Goal: Task Accomplishment & Management: Use online tool/utility

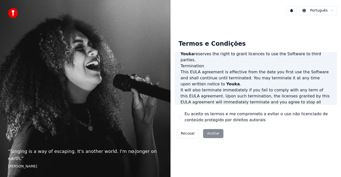
scroll to position [344, 0]
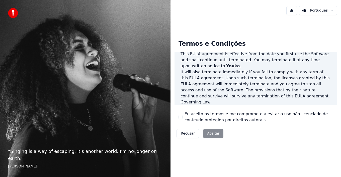
click at [213, 134] on div "Recusar Aceitar" at bounding box center [200, 133] width 51 height 13
click at [177, 115] on div "Termos e Condições End-User License Agreement (EULA) of Youka This End-User Lic…" at bounding box center [256, 88] width 163 height 104
click at [179, 115] on div "Eu aceito os termos e me comprometo a evitar o uso não licenciado de conteúdo p…" at bounding box center [256, 117] width 155 height 12
click at [181, 113] on div "Eu aceito os termos e me comprometo a evitar o uso não licenciado de conteúdo p…" at bounding box center [256, 117] width 155 height 12
drag, startPoint x: 177, startPoint y: 112, endPoint x: 177, endPoint y: 114, distance: 2.6
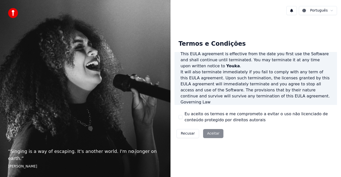
click at [177, 112] on div "Termos e Condições End-User License Agreement (EULA) of Youka This End-User Lic…" at bounding box center [256, 88] width 163 height 104
click at [176, 116] on div "Termos e Condições End-User License Agreement (EULA) of Youka This End-User Lic…" at bounding box center [256, 88] width 163 height 104
click at [176, 117] on div "Termos e Condições End-User License Agreement (EULA) of Youka This End-User Lic…" at bounding box center [256, 88] width 163 height 104
click at [176, 119] on div "Termos e Condições End-User License Agreement (EULA) of Youka This End-User Lic…" at bounding box center [256, 88] width 163 height 104
click at [176, 121] on div "Termos e Condições End-User License Agreement (EULA) of Youka This End-User Lic…" at bounding box center [256, 88] width 163 height 104
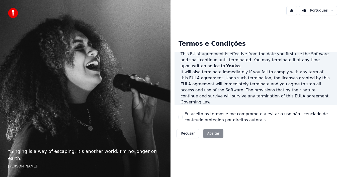
click at [178, 121] on div "Termos e Condições End-User License Agreement (EULA) of Youka This End-User Lic…" at bounding box center [256, 88] width 163 height 104
drag, startPoint x: 179, startPoint y: 121, endPoint x: 178, endPoint y: 115, distance: 5.6
click at [178, 117] on div "Termos e Condições End-User License Agreement (EULA) of Youka This End-User Lic…" at bounding box center [256, 88] width 163 height 104
click at [178, 115] on div "Termos e Condições End-User License Agreement (EULA) of Youka This End-User Lic…" at bounding box center [256, 88] width 163 height 104
click at [181, 118] on button "Eu aceito os termos e me comprometo a evitar o uso não licenciado de conteúdo p…" at bounding box center [181, 117] width 4 height 4
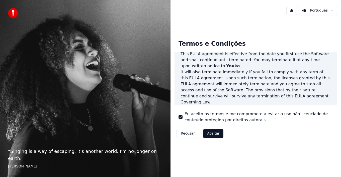
click at [180, 110] on div "Termos e Condições End-User License Agreement (EULA) of Youka This End-User Lic…" at bounding box center [256, 88] width 163 height 104
click at [208, 134] on button "Aceitar" at bounding box center [213, 133] width 20 height 9
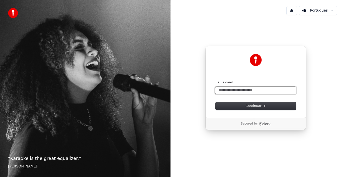
click at [243, 90] on input "Seu e-mail" at bounding box center [256, 91] width 81 height 8
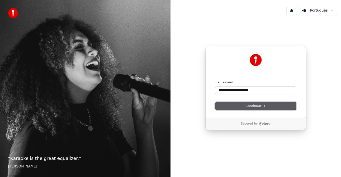
click at [246, 104] on span "Continuar" at bounding box center [256, 106] width 21 height 5
type input "**********"
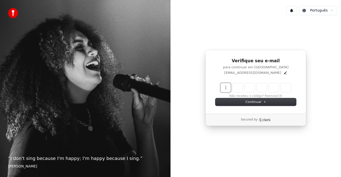
click at [227, 88] on input "Enter verification code" at bounding box center [261, 87] width 80 height 9
type input "******"
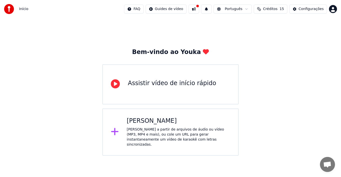
click at [164, 87] on div "Assistir vídeo de início rápido" at bounding box center [172, 84] width 88 height 10
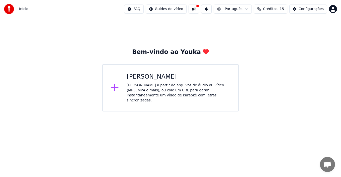
click at [176, 85] on div "[PERSON_NAME] a partir de arquivos de áudio ou vídeo (MP3, MP4 e mais), ou cole…" at bounding box center [179, 93] width 104 height 20
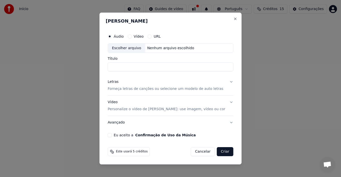
click at [139, 49] on div "Escolher arquivo" at bounding box center [126, 48] width 37 height 9
type input "**********"
click at [228, 81] on button "Letras Forneça letras de canções ou selecione um modelo de auto letras" at bounding box center [171, 86] width 126 height 20
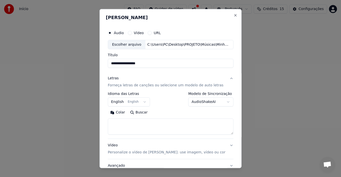
click at [143, 102] on button "English English" at bounding box center [129, 101] width 42 height 9
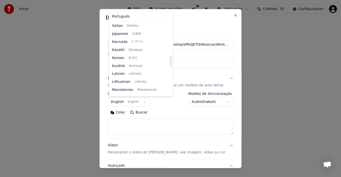
scroll to position [210, 0]
select select "**"
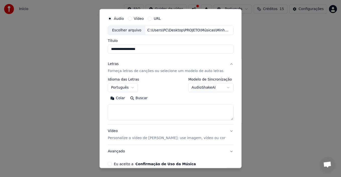
scroll to position [39, 0]
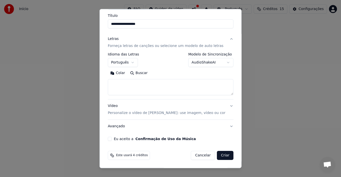
click at [225, 105] on button "Vídeo Personalize o vídeo de karaokê: use imagem, vídeo ou cor" at bounding box center [171, 109] width 126 height 20
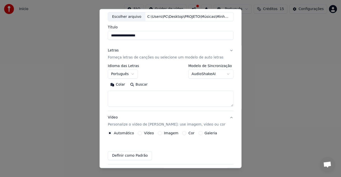
scroll to position [26, 0]
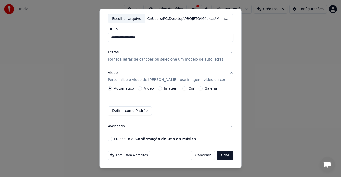
click at [140, 88] on button "Vídeo" at bounding box center [140, 88] width 4 height 4
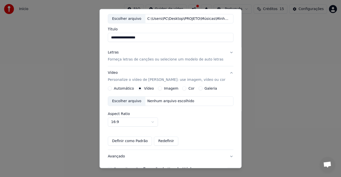
click at [111, 88] on button "Automático" at bounding box center [110, 88] width 4 height 4
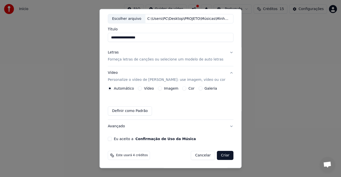
click at [225, 157] on button "Criar" at bounding box center [225, 155] width 17 height 9
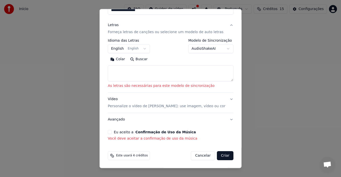
scroll to position [53, 0]
click at [111, 133] on button "Eu aceito a Confirmação de Uso da Música" at bounding box center [110, 132] width 4 height 4
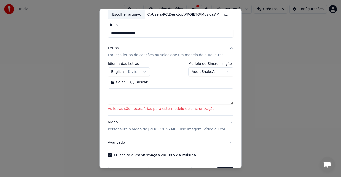
scroll to position [21, 0]
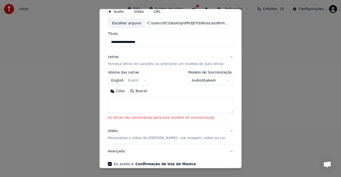
click at [129, 105] on textarea at bounding box center [171, 105] width 126 height 16
paste textarea "**********"
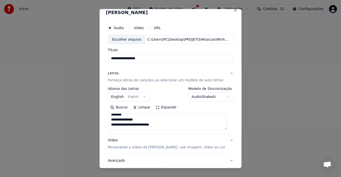
scroll to position [0, 0]
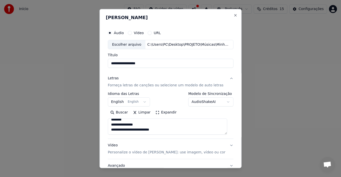
type textarea "**********"
click at [233, 16] on button "Close" at bounding box center [235, 15] width 4 height 4
select select
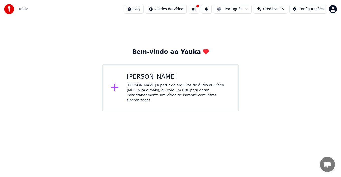
click at [162, 88] on div "[PERSON_NAME] a partir de arquivos de áudio ou vídeo (MP3, MP4 e mais), ou cole…" at bounding box center [179, 93] width 104 height 20
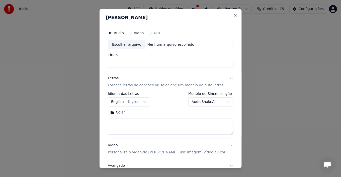
click at [136, 42] on div "Escolher arquivo" at bounding box center [126, 44] width 37 height 9
type input "**********"
click at [144, 103] on body "**********" at bounding box center [170, 55] width 341 height 111
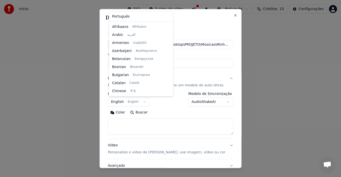
scroll to position [40, 0]
select select "**"
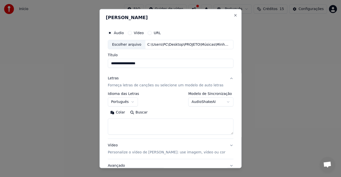
click at [133, 127] on textarea at bounding box center [171, 126] width 126 height 16
paste textarea "**********"
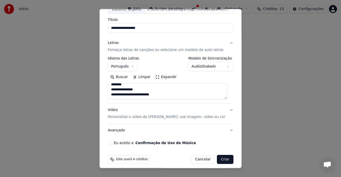
scroll to position [39, 0]
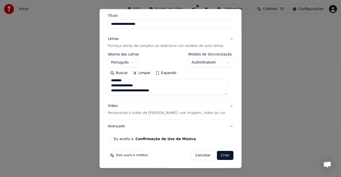
type textarea "**********"
click at [111, 139] on button "Eu aceito a Confirmação de Uso da Música" at bounding box center [110, 139] width 4 height 4
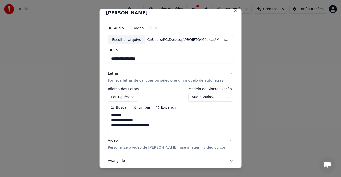
scroll to position [0, 0]
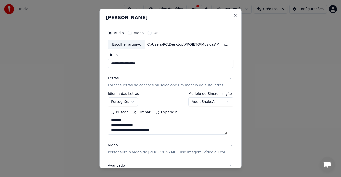
click at [225, 102] on body "**********" at bounding box center [170, 55] width 341 height 111
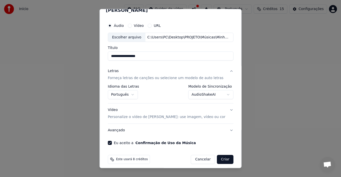
scroll to position [11, 0]
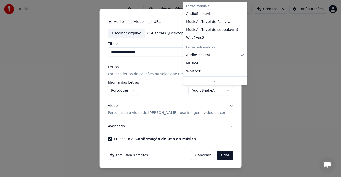
click at [223, 90] on body "**********" at bounding box center [170, 55] width 341 height 111
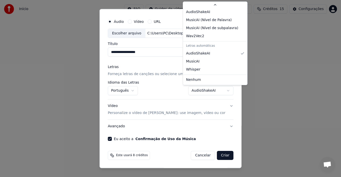
select select "**********"
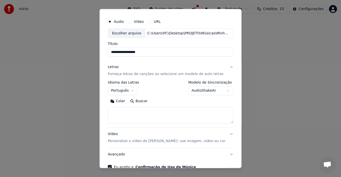
click at [126, 118] on textarea at bounding box center [171, 115] width 126 height 16
paste textarea "**********"
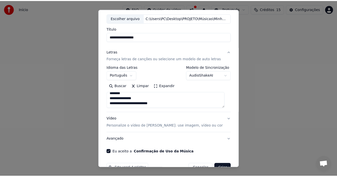
scroll to position [39, 0]
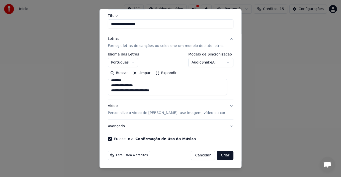
type textarea "**********"
click at [218, 156] on button "Criar" at bounding box center [225, 155] width 17 height 9
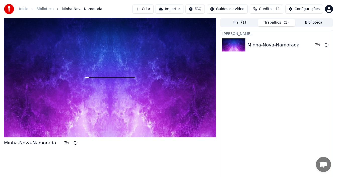
click at [270, 9] on span "Créditos" at bounding box center [266, 9] width 15 height 5
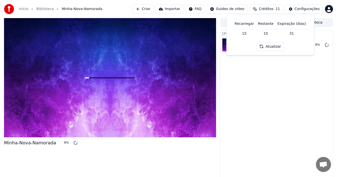
click at [275, 46] on button "Atualizar" at bounding box center [270, 46] width 28 height 9
click at [291, 77] on div "[PERSON_NAME] Minha-Nova-Namorada 9 %" at bounding box center [276, 105] width 113 height 150
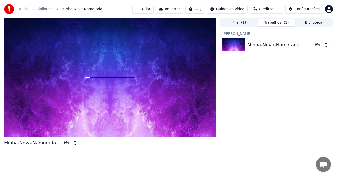
click at [330, 7] on html "Início Biblioteca Minha-Nova-Namorada Criar Importar FAQ Guides de vídeo Crédit…" at bounding box center [168, 88] width 337 height 177
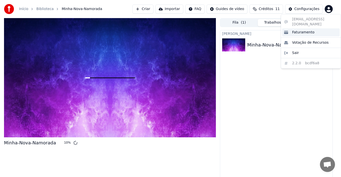
click at [304, 30] on span "Faturamento" at bounding box center [303, 32] width 22 height 5
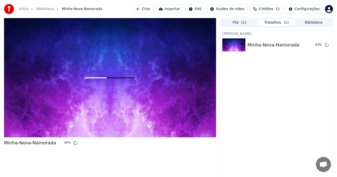
click at [301, 8] on div "Configurações" at bounding box center [307, 9] width 25 height 5
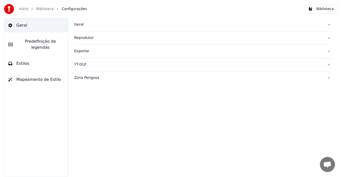
click at [24, 10] on link "Início" at bounding box center [23, 9] width 9 height 5
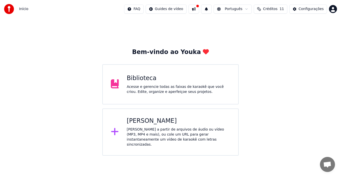
click at [277, 10] on span "Créditos" at bounding box center [270, 9] width 15 height 5
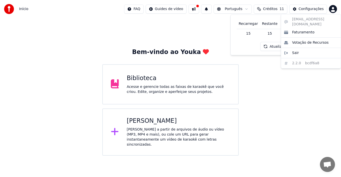
click at [335, 7] on html "Início FAQ Guides de vídeo Português Créditos 11 Configurações Bem-vindo ao You…" at bounding box center [170, 78] width 341 height 156
click at [315, 30] on div "Faturamento" at bounding box center [311, 32] width 58 height 8
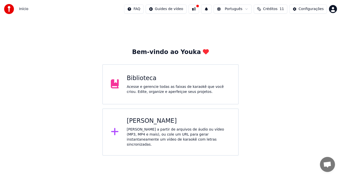
click at [335, 11] on html "Início FAQ Guides de vídeo Português Créditos 11 Configurações Bem-vindo ao You…" at bounding box center [170, 78] width 341 height 156
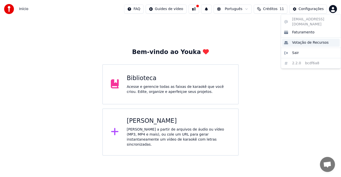
click at [308, 40] on span "Votação de Recursos" at bounding box center [310, 42] width 37 height 5
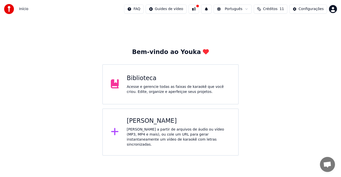
click at [26, 10] on span "Início" at bounding box center [23, 9] width 9 height 5
click at [136, 80] on div "Biblioteca" at bounding box center [179, 78] width 104 height 8
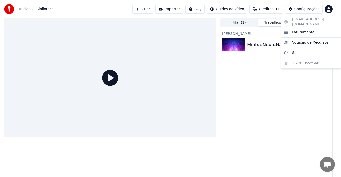
click at [329, 9] on html "Início Biblioteca Criar Importar FAQ Guides de vídeo Créditos 11 Configurações …" at bounding box center [170, 88] width 341 height 177
click at [300, 30] on span "Faturamento" at bounding box center [303, 32] width 22 height 5
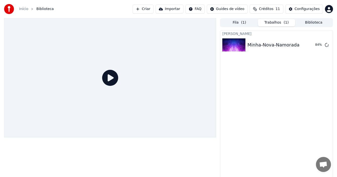
click at [110, 79] on icon at bounding box center [110, 78] width 16 height 16
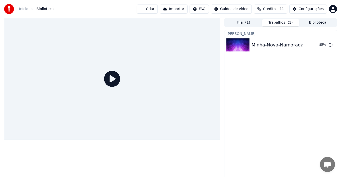
click at [331, 7] on html "Início Biblioteca Criar Importar FAQ Guides de vídeo Créditos 11 Configurações …" at bounding box center [170, 88] width 341 height 177
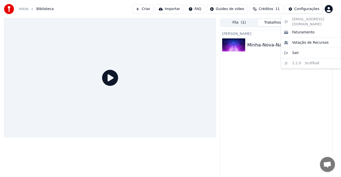
click at [225, 81] on html "Início Biblioteca Criar Importar FAQ Guides de vídeo Créditos 11 Configurações …" at bounding box center [170, 88] width 341 height 177
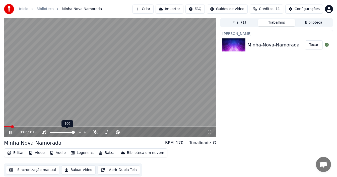
click at [60, 131] on div at bounding box center [67, 132] width 40 height 5
click at [62, 134] on div at bounding box center [67, 132] width 40 height 5
click at [62, 133] on span at bounding box center [56, 132] width 12 height 1
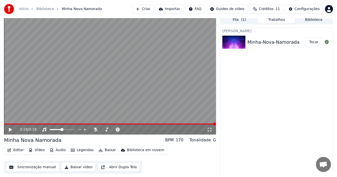
scroll to position [4, 0]
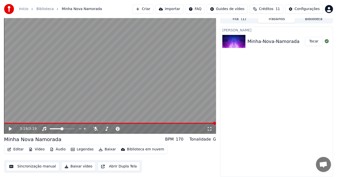
click at [103, 149] on button "Baixar" at bounding box center [107, 149] width 21 height 7
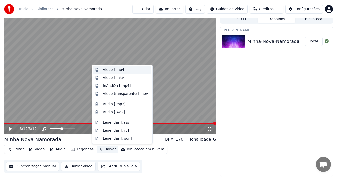
click at [114, 70] on div "Vídeo [.mp4]" at bounding box center [114, 69] width 23 height 5
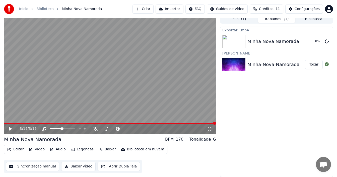
click at [274, 9] on span "Créditos" at bounding box center [266, 9] width 15 height 5
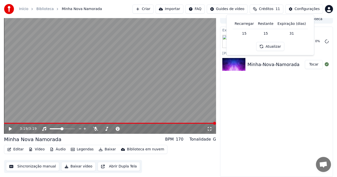
click at [268, 46] on button "Atualizar" at bounding box center [270, 46] width 28 height 9
click at [272, 85] on div "Exportar [.mp4] Minha Nova Namorada 7 % Criar Karaokê Minha-Nova-Namorada Tocar" at bounding box center [276, 102] width 113 height 150
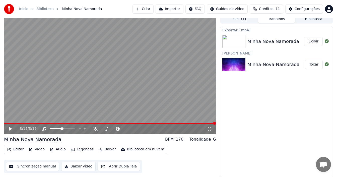
click at [310, 43] on button "Exibir" at bounding box center [313, 41] width 19 height 9
click at [212, 139] on div "Tonalidade G" at bounding box center [202, 139] width 27 height 6
drag, startPoint x: 216, startPoint y: 141, endPoint x: 188, endPoint y: 141, distance: 28.4
click at [188, 141] on div "3:19 / 3:19 Minha Nova Namorada BPM 170 Tonalidade G Editar Vídeo Áudio Legenda…" at bounding box center [168, 96] width 337 height 162
click at [235, 123] on div "Exportar [.mp4] Minha Nova Namorada Exibir Criar Karaokê Minha-Nova-Namorada To…" at bounding box center [276, 102] width 113 height 150
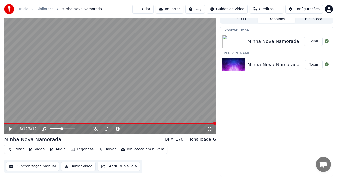
click at [272, 9] on span "Créditos" at bounding box center [266, 9] width 15 height 5
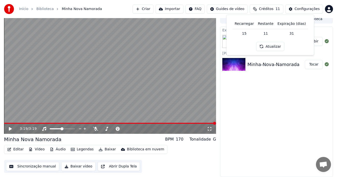
click at [269, 46] on button "Atualizar" at bounding box center [270, 46] width 28 height 9
click at [283, 92] on div "Exportar [.mp4] Minha Nova Namorada Exibir Criar Karaokê Minha-Nova-Namorada To…" at bounding box center [276, 102] width 113 height 150
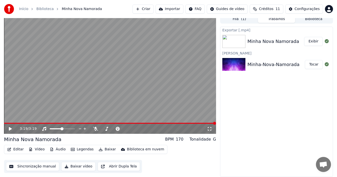
click at [153, 8] on button "Criar" at bounding box center [143, 9] width 21 height 9
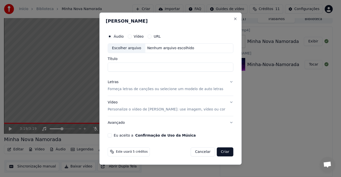
click at [140, 49] on div "Escolher arquivo" at bounding box center [126, 48] width 37 height 9
type input "**********"
click at [228, 81] on button "Letras Forneça letras de canções ou selecione um modelo de auto letras" at bounding box center [171, 86] width 126 height 20
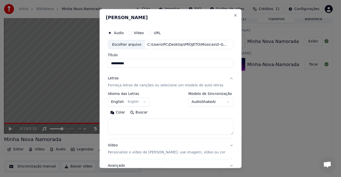
click at [123, 104] on button "English English" at bounding box center [129, 101] width 42 height 9
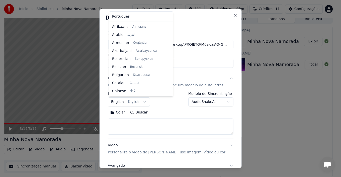
scroll to position [40, 0]
select select "**"
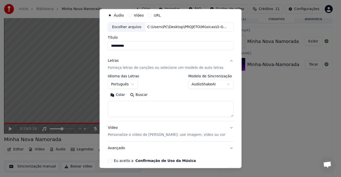
scroll to position [25, 0]
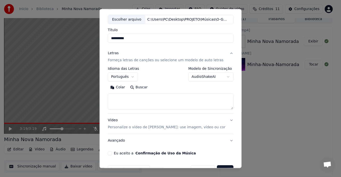
click at [115, 95] on textarea at bounding box center [171, 101] width 126 height 16
paste textarea "**********"
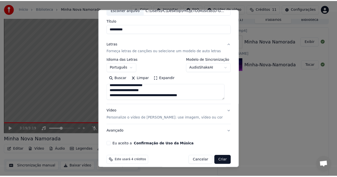
scroll to position [39, 0]
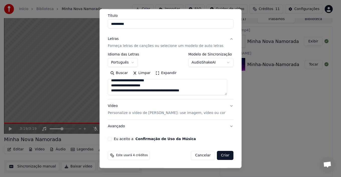
type textarea "**********"
click at [110, 138] on button "Eu aceito a Confirmação de Uso da Música" at bounding box center [110, 139] width 4 height 4
click at [219, 157] on button "Criar" at bounding box center [225, 155] width 17 height 9
select select
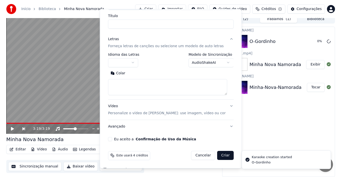
scroll to position [0, 0]
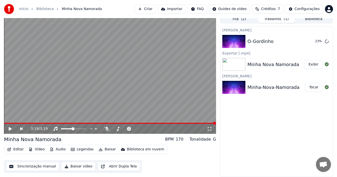
click at [270, 9] on span "Créditos" at bounding box center [268, 9] width 15 height 5
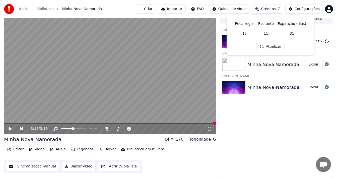
click at [276, 45] on button "Atualizar" at bounding box center [271, 46] width 28 height 9
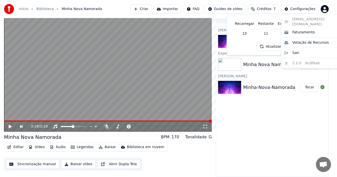
click at [331, 9] on html "Início Biblioteca Minha Nova Namorada Criar Importar FAQ Guides de vídeo Crédit…" at bounding box center [168, 84] width 337 height 177
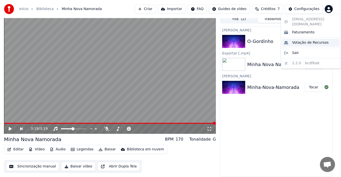
click at [312, 40] on div "Votação de Recursos" at bounding box center [311, 43] width 58 height 8
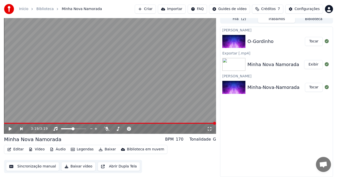
click at [317, 42] on button "Tocar" at bounding box center [314, 41] width 18 height 9
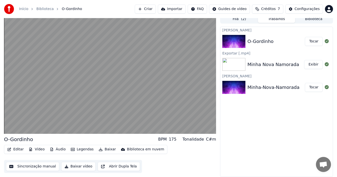
click at [101, 149] on button "Baixar" at bounding box center [107, 149] width 21 height 7
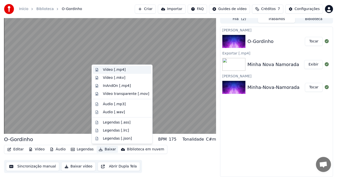
click at [110, 70] on div "Vídeo [.mp4]" at bounding box center [114, 69] width 23 height 5
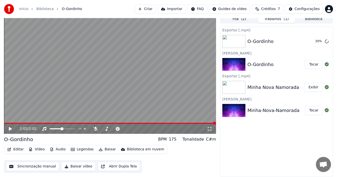
click at [10, 129] on icon at bounding box center [10, 129] width 3 height 4
click at [12, 128] on icon at bounding box center [14, 129] width 12 height 4
click at [156, 9] on button "Criar" at bounding box center [145, 9] width 21 height 9
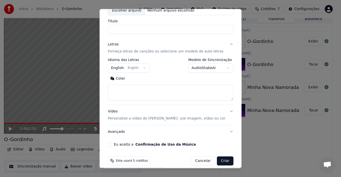
scroll to position [39, 0]
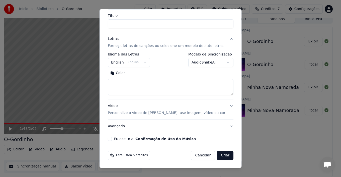
click at [147, 62] on body "**********" at bounding box center [168, 84] width 337 height 177
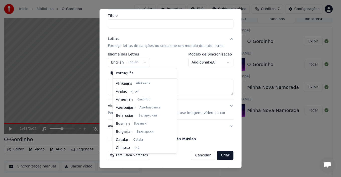
scroll to position [40, 0]
select select "**"
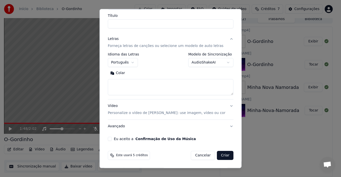
scroll to position [0, 0]
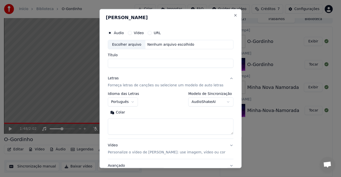
click at [129, 63] on input "Título" at bounding box center [171, 63] width 126 height 9
click at [139, 44] on div "Escolher arquivo" at bounding box center [126, 44] width 37 height 9
type input "**********"
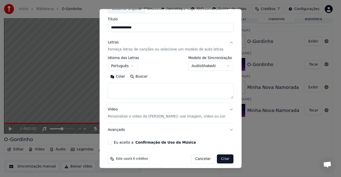
scroll to position [39, 0]
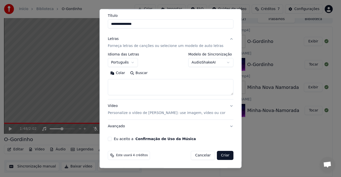
click at [126, 86] on textarea at bounding box center [171, 87] width 126 height 16
paste textarea "**********"
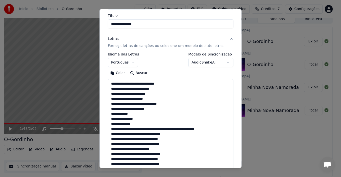
scroll to position [147, 0]
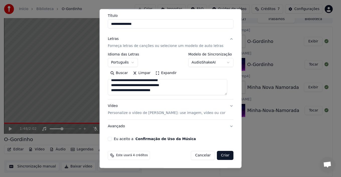
type textarea "**********"
click at [110, 139] on button "Eu aceito a Confirmação de Uso da Música" at bounding box center [110, 139] width 4 height 4
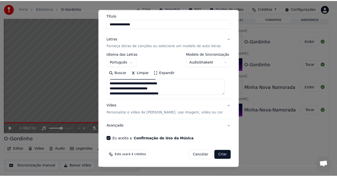
scroll to position [149, 0]
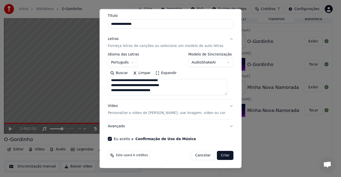
click at [218, 155] on button "Criar" at bounding box center [225, 155] width 17 height 9
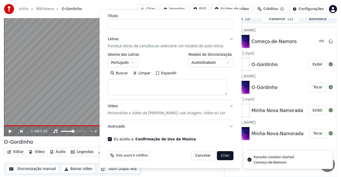
select select
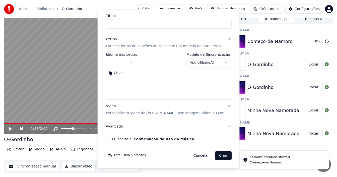
scroll to position [0, 0]
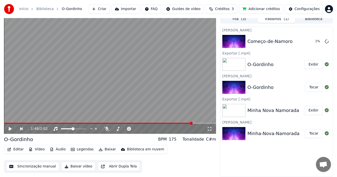
click at [8, 130] on div "1:48 / 2:02" at bounding box center [110, 128] width 208 height 5
click at [9, 129] on icon at bounding box center [10, 129] width 3 height 4
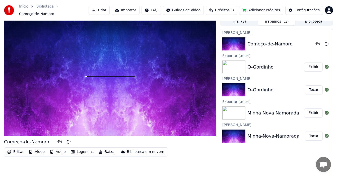
click at [227, 8] on span "Créditos" at bounding box center [222, 10] width 15 height 5
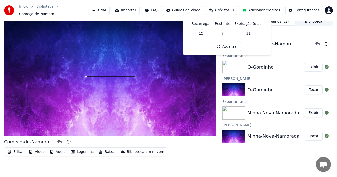
click at [223, 46] on button "Atualizar" at bounding box center [227, 46] width 28 height 9
click at [227, 45] on button "Atualizar" at bounding box center [227, 46] width 28 height 9
click at [263, 10] on button "Adicionar créditos" at bounding box center [261, 10] width 44 height 9
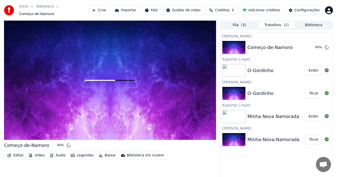
click at [328, 10] on html "Início Biblioteca Começo-de-[PERSON_NAME] Importar FAQ Guides de vídeo Créditos…" at bounding box center [168, 88] width 337 height 177
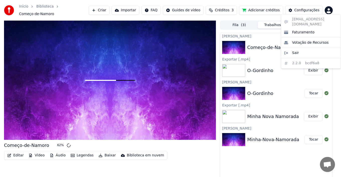
click at [230, 8] on html "Início Biblioteca Começo-de-[PERSON_NAME] Importar FAQ Guides de vídeo Créditos…" at bounding box center [170, 88] width 341 height 177
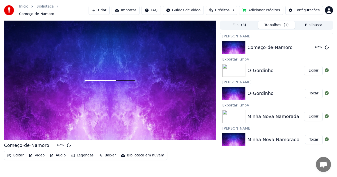
click at [230, 8] on span "Créditos" at bounding box center [222, 10] width 15 height 5
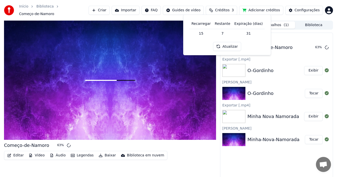
click at [229, 47] on button "Atualizar" at bounding box center [227, 46] width 28 height 9
click at [202, 33] on td "15" at bounding box center [200, 33] width 23 height 9
click at [205, 25] on th "Recarregar" at bounding box center [200, 24] width 23 height 10
click at [202, 25] on th "Recarregar" at bounding box center [200, 24] width 23 height 10
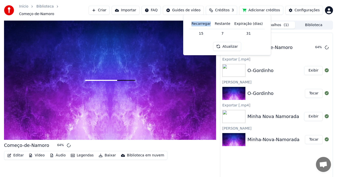
drag, startPoint x: 202, startPoint y: 25, endPoint x: 196, endPoint y: 24, distance: 5.4
click at [201, 25] on th "Recarregar" at bounding box center [200, 24] width 23 height 10
click at [195, 24] on th "Recarregar" at bounding box center [200, 24] width 23 height 10
click at [206, 23] on th "Recarregar" at bounding box center [200, 24] width 23 height 10
click at [228, 24] on th "Restante" at bounding box center [223, 24] width 20 height 10
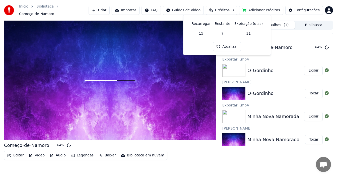
click at [242, 23] on th "Expiração (dias)" at bounding box center [248, 24] width 32 height 10
click at [234, 46] on button "Atualizar" at bounding box center [227, 46] width 28 height 9
click at [230, 8] on span "Créditos" at bounding box center [222, 10] width 15 height 5
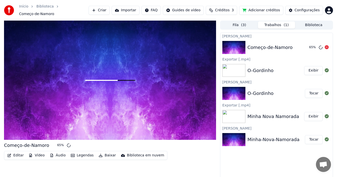
scroll to position [4, 0]
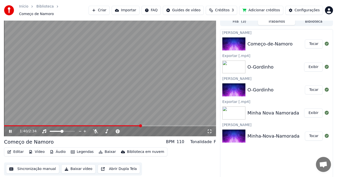
click at [141, 125] on span at bounding box center [72, 125] width 137 height 1
click at [103, 150] on button "Baixar" at bounding box center [107, 151] width 21 height 7
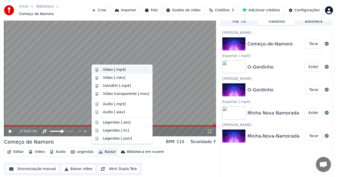
click at [122, 70] on div "Vídeo [.mp4]" at bounding box center [114, 69] width 23 height 5
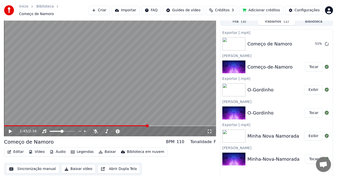
click at [148, 125] on span at bounding box center [76, 125] width 144 height 1
click at [8, 129] on icon at bounding box center [14, 131] width 12 height 4
click at [137, 122] on video at bounding box center [110, 76] width 212 height 119
click at [138, 126] on div "1:45 / 2:34" at bounding box center [110, 131] width 212 height 10
click at [138, 125] on span at bounding box center [71, 125] width 134 height 1
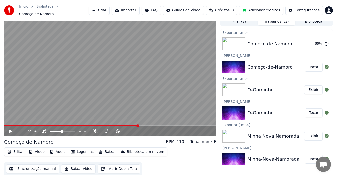
click at [10, 130] on icon at bounding box center [10, 132] width 3 height 4
click at [11, 130] on icon at bounding box center [10, 131] width 3 height 3
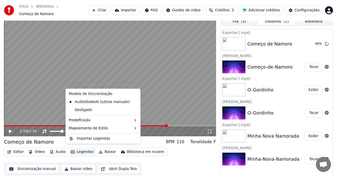
click at [78, 148] on button "Legendas" at bounding box center [82, 151] width 27 height 7
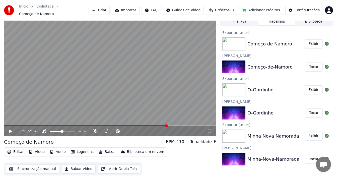
click at [74, 157] on div "Editar Vídeo Áudio Legendas Baixar Biblioteca em nuvem Sincronização manual Bai…" at bounding box center [110, 161] width 212 height 28
click at [315, 40] on button "Exibir" at bounding box center [313, 43] width 19 height 9
